Goal: Information Seeking & Learning: Learn about a topic

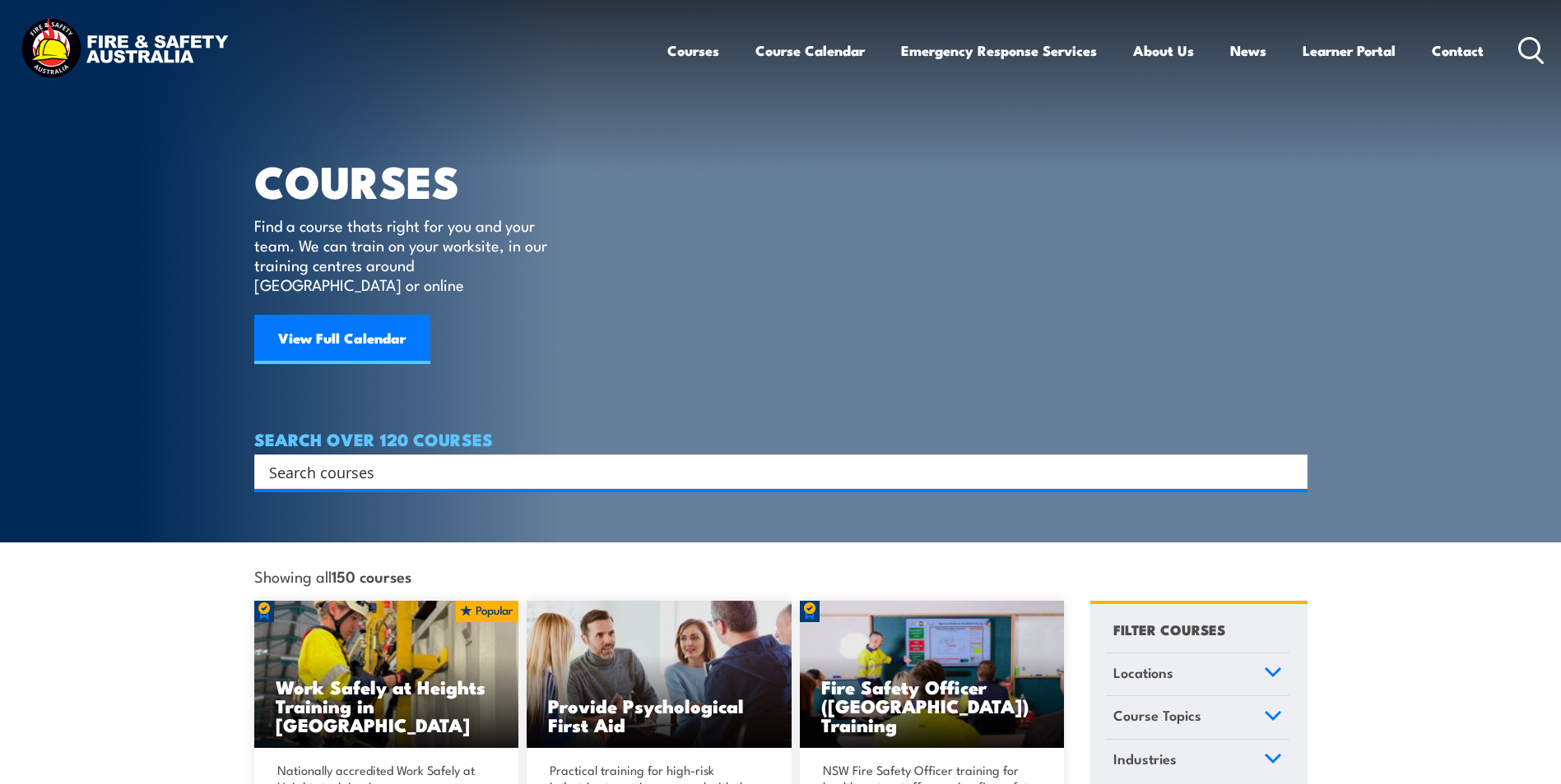
click at [703, 44] on link "Courses" at bounding box center [692, 50] width 51 height 44
click at [692, 50] on link "Courses" at bounding box center [692, 50] width 51 height 44
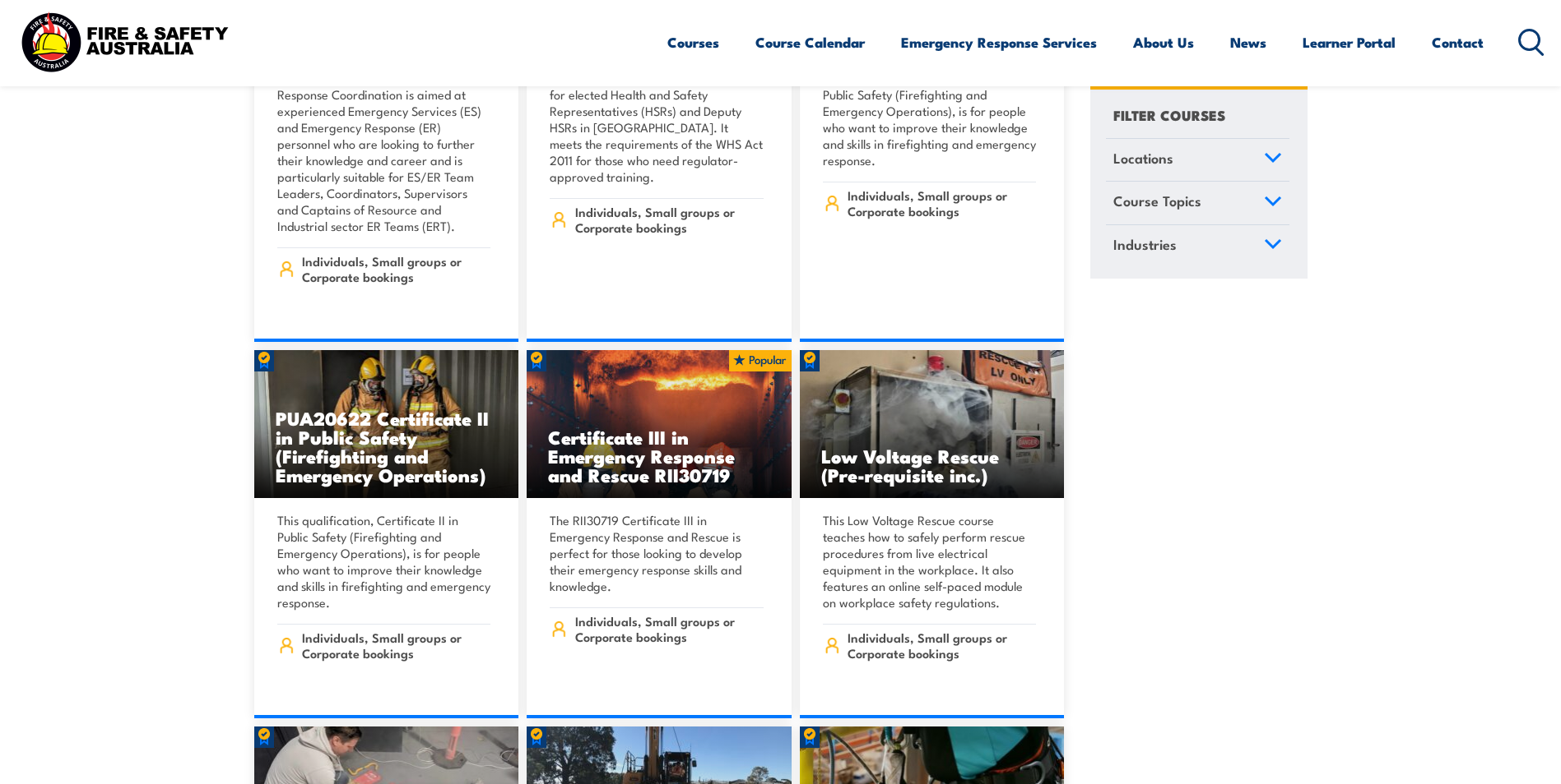
scroll to position [5016, 0]
